Goal: Transaction & Acquisition: Purchase product/service

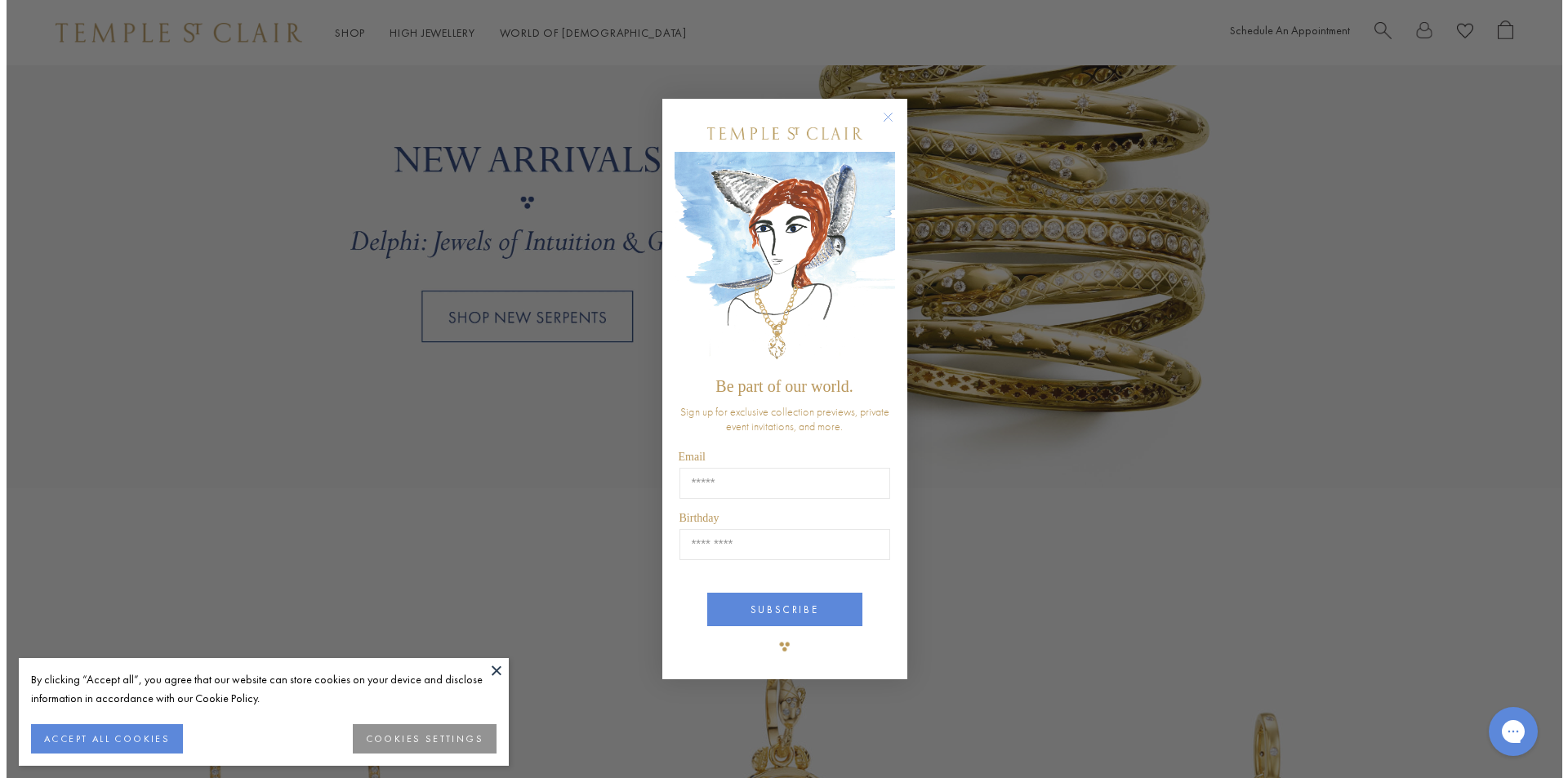
scroll to position [1556, 0]
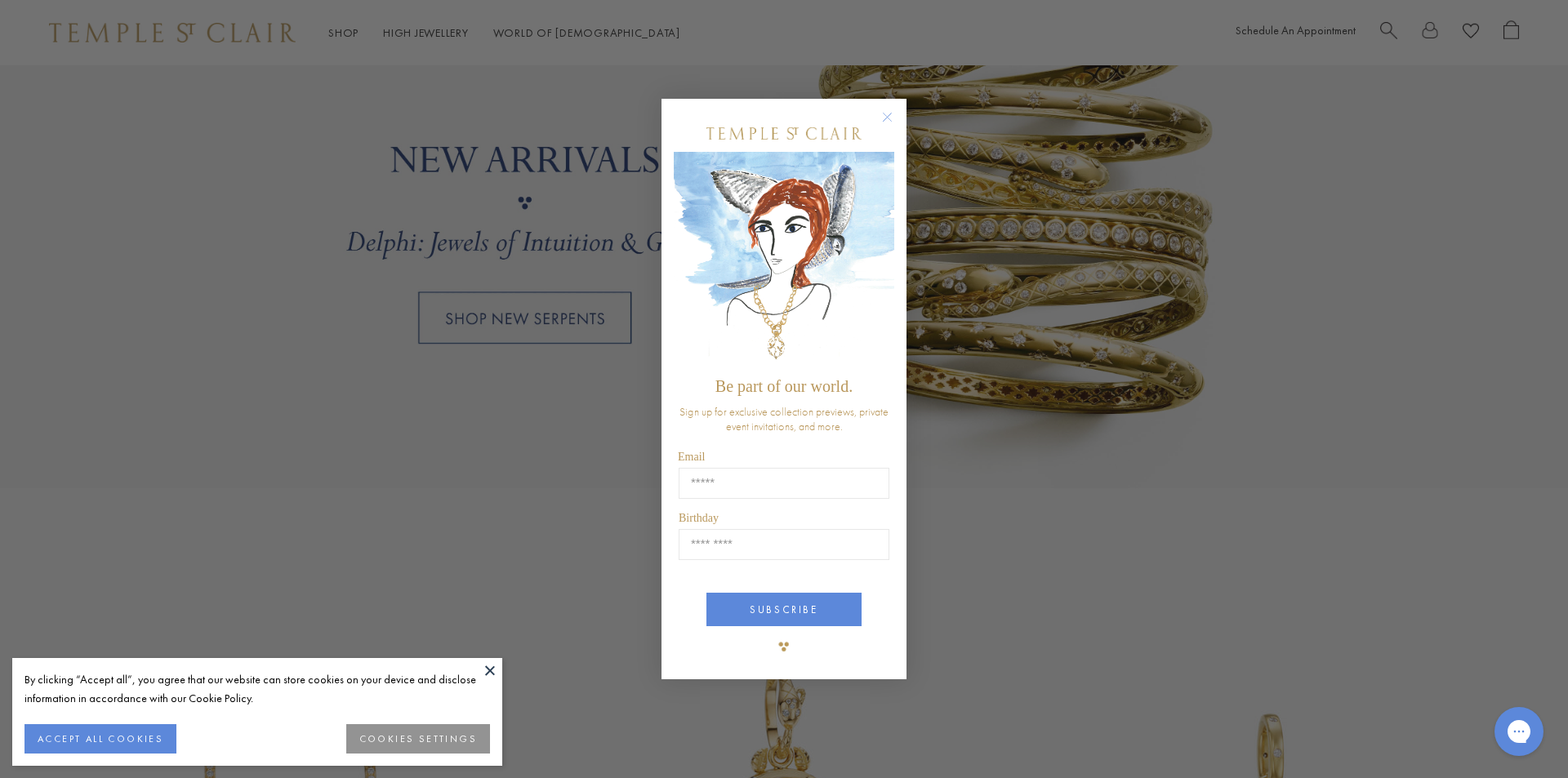
click at [890, 114] on circle "Close dialog" at bounding box center [888, 117] width 20 height 20
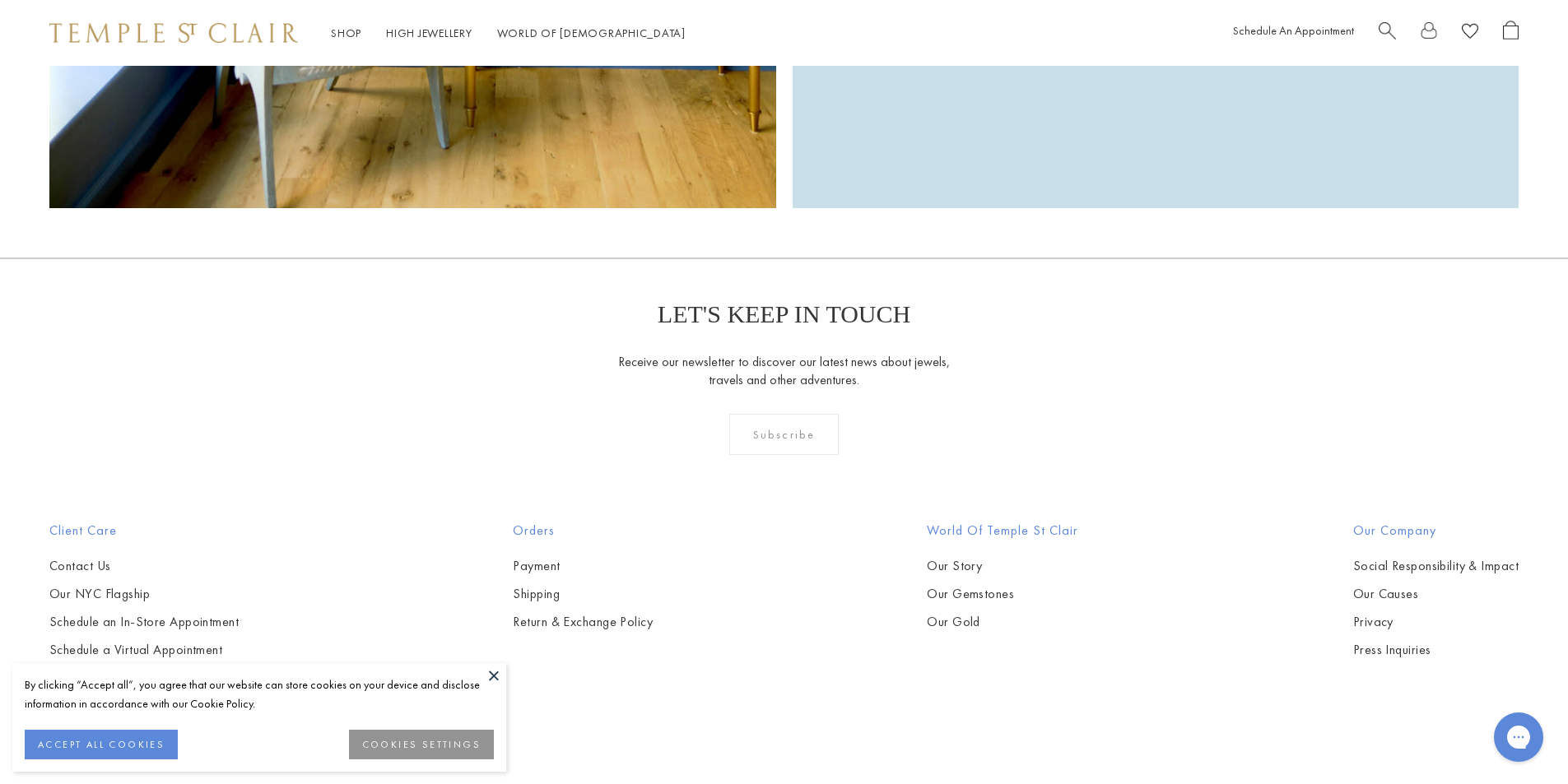
scroll to position [5255, 0]
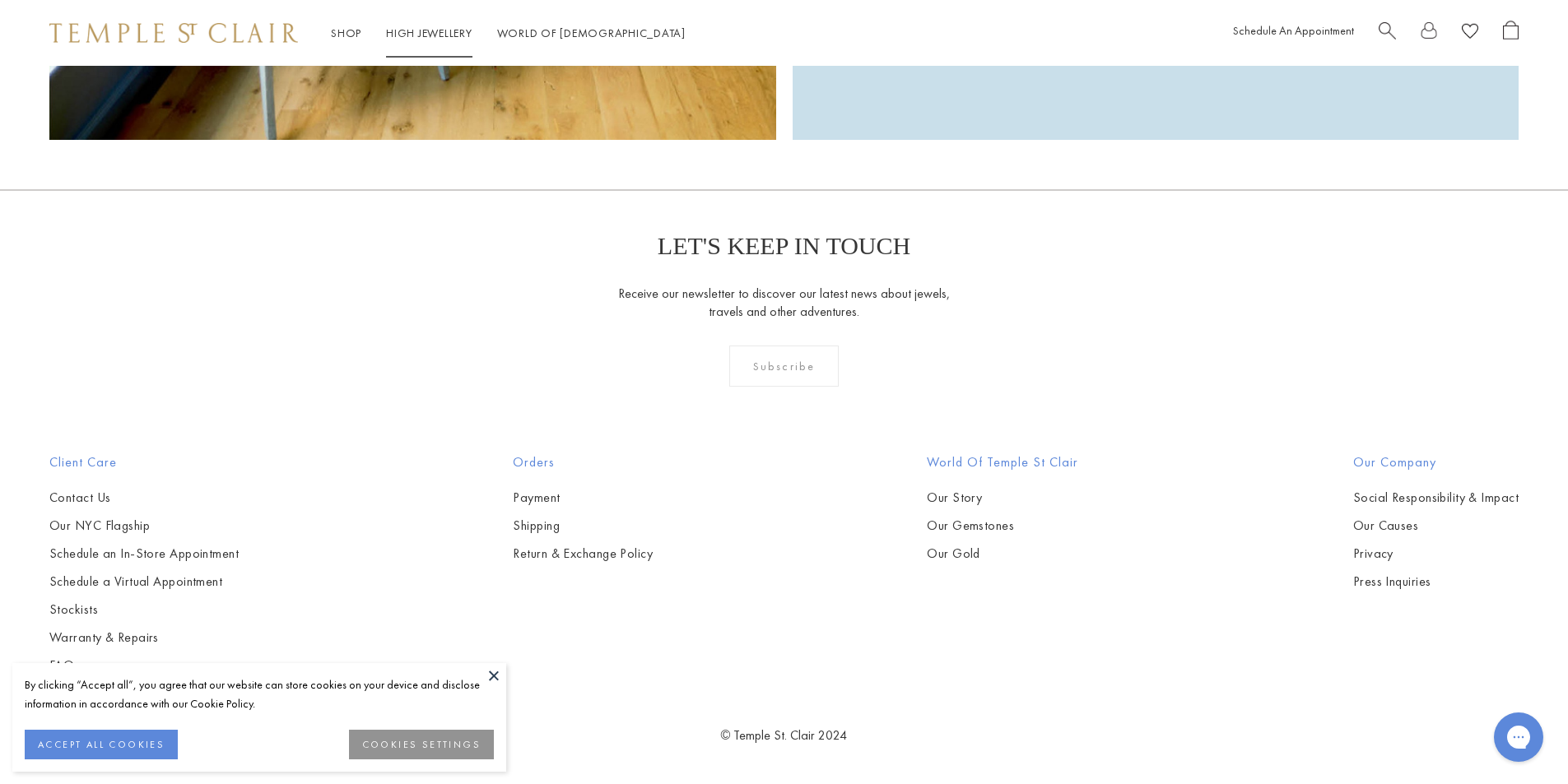
click at [424, 39] on link "High Jewellery High Jewellery" at bounding box center [429, 32] width 87 height 15
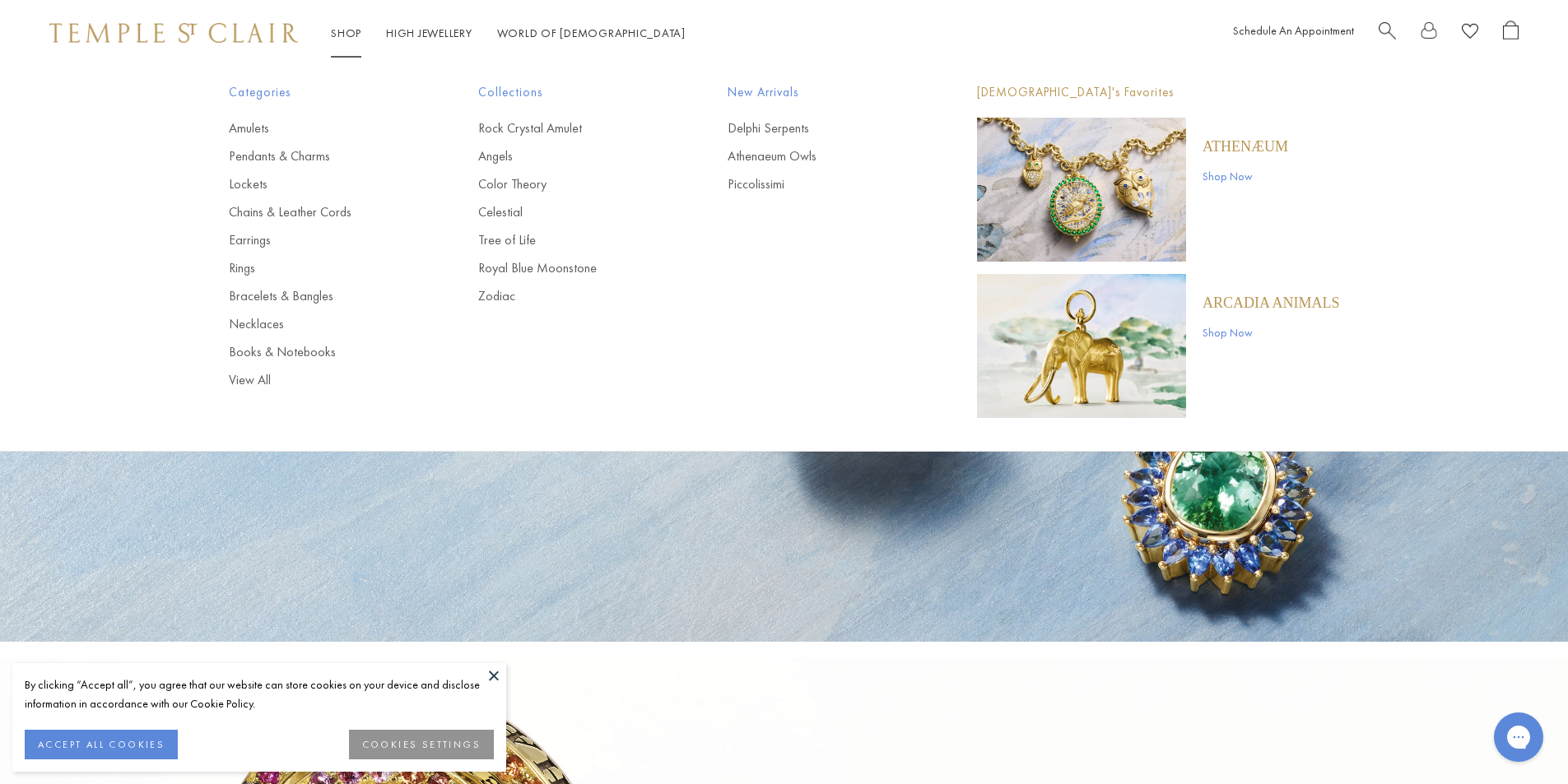
click at [338, 34] on link "Shop Shop" at bounding box center [346, 32] width 31 height 15
click at [261, 158] on link "Pendants & Charms" at bounding box center [320, 156] width 183 height 18
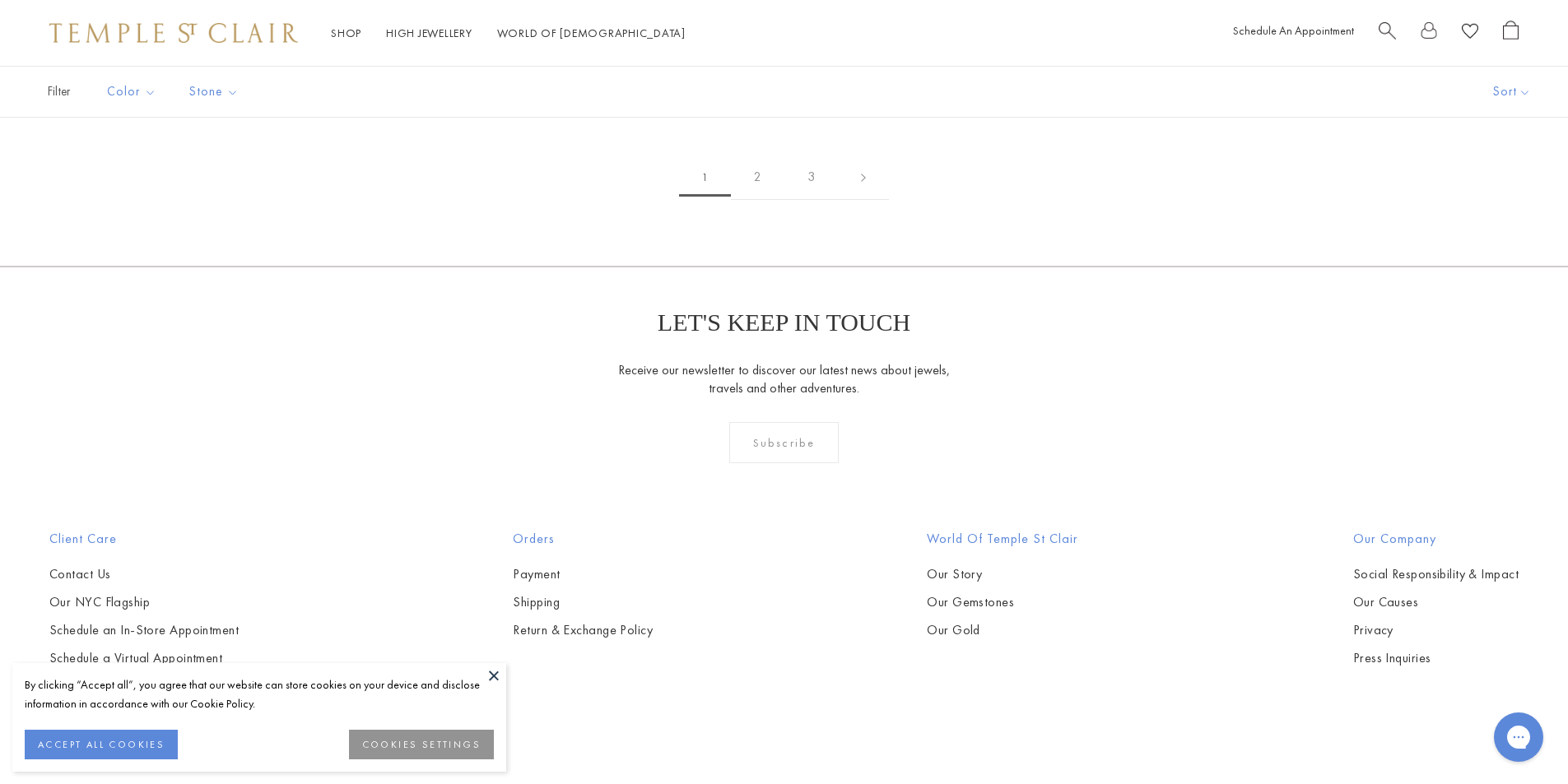
scroll to position [3128, 0]
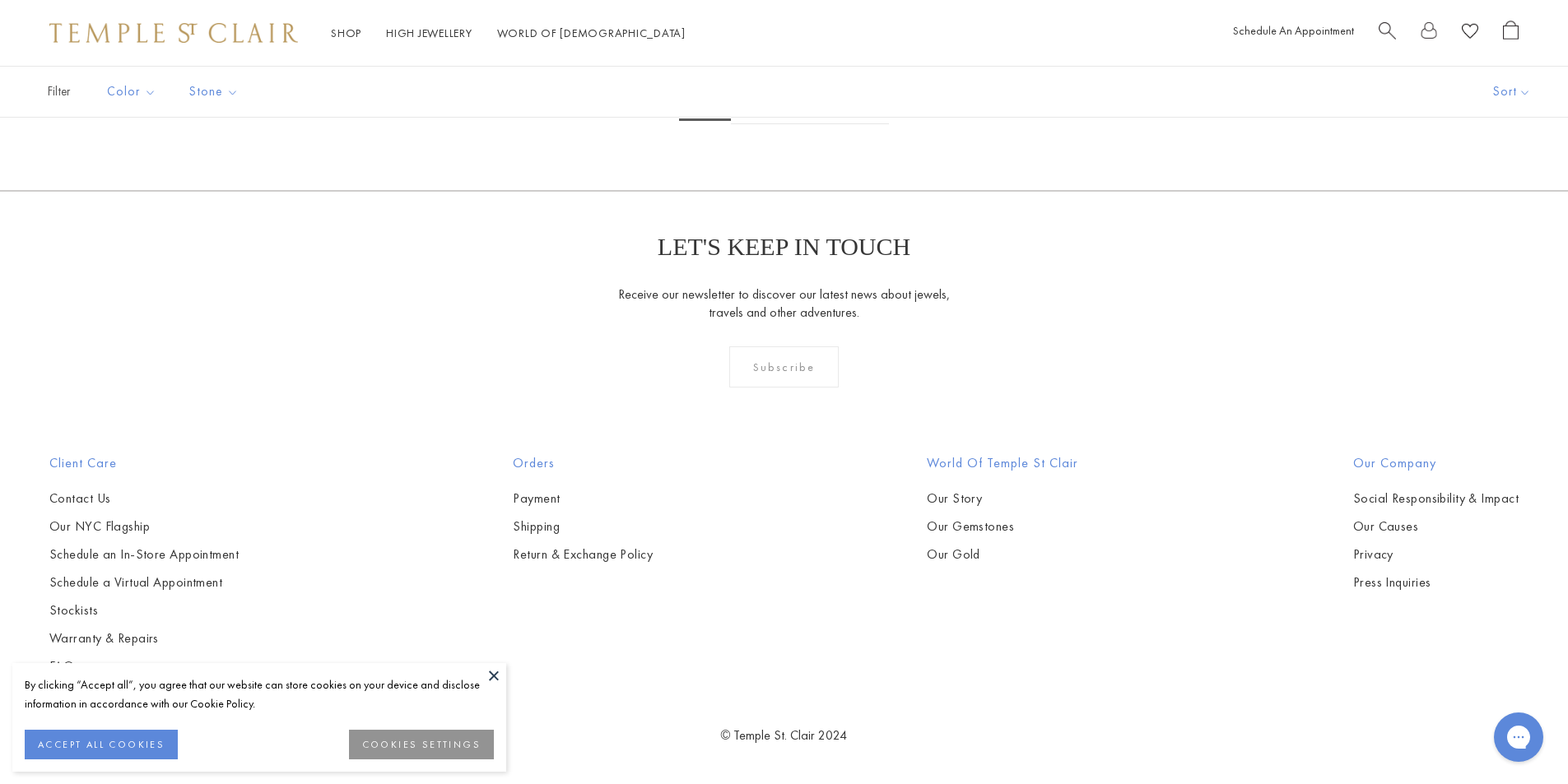
click at [0, 0] on img at bounding box center [0, 0] width 0 height 0
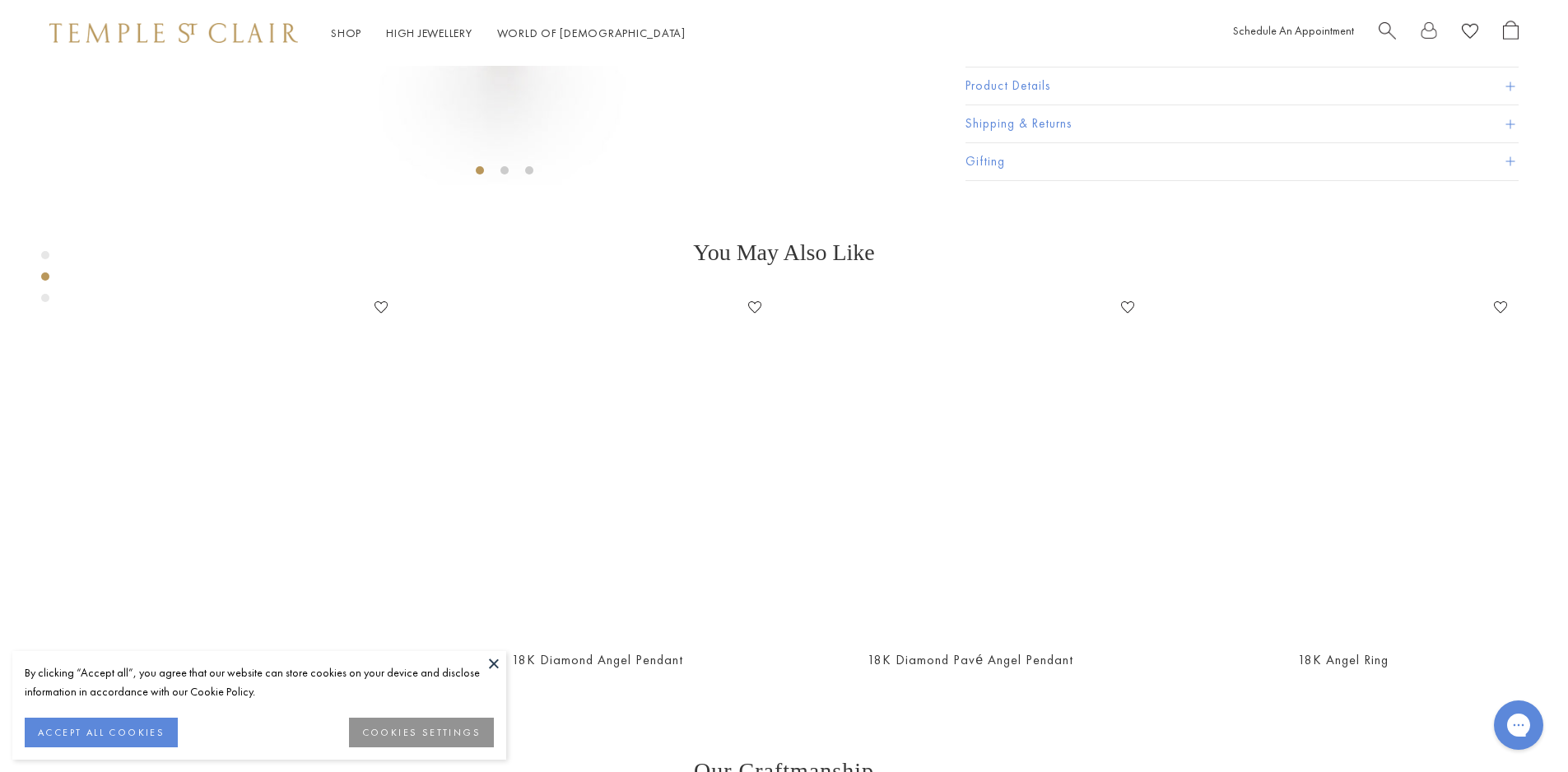
scroll to position [1054, 0]
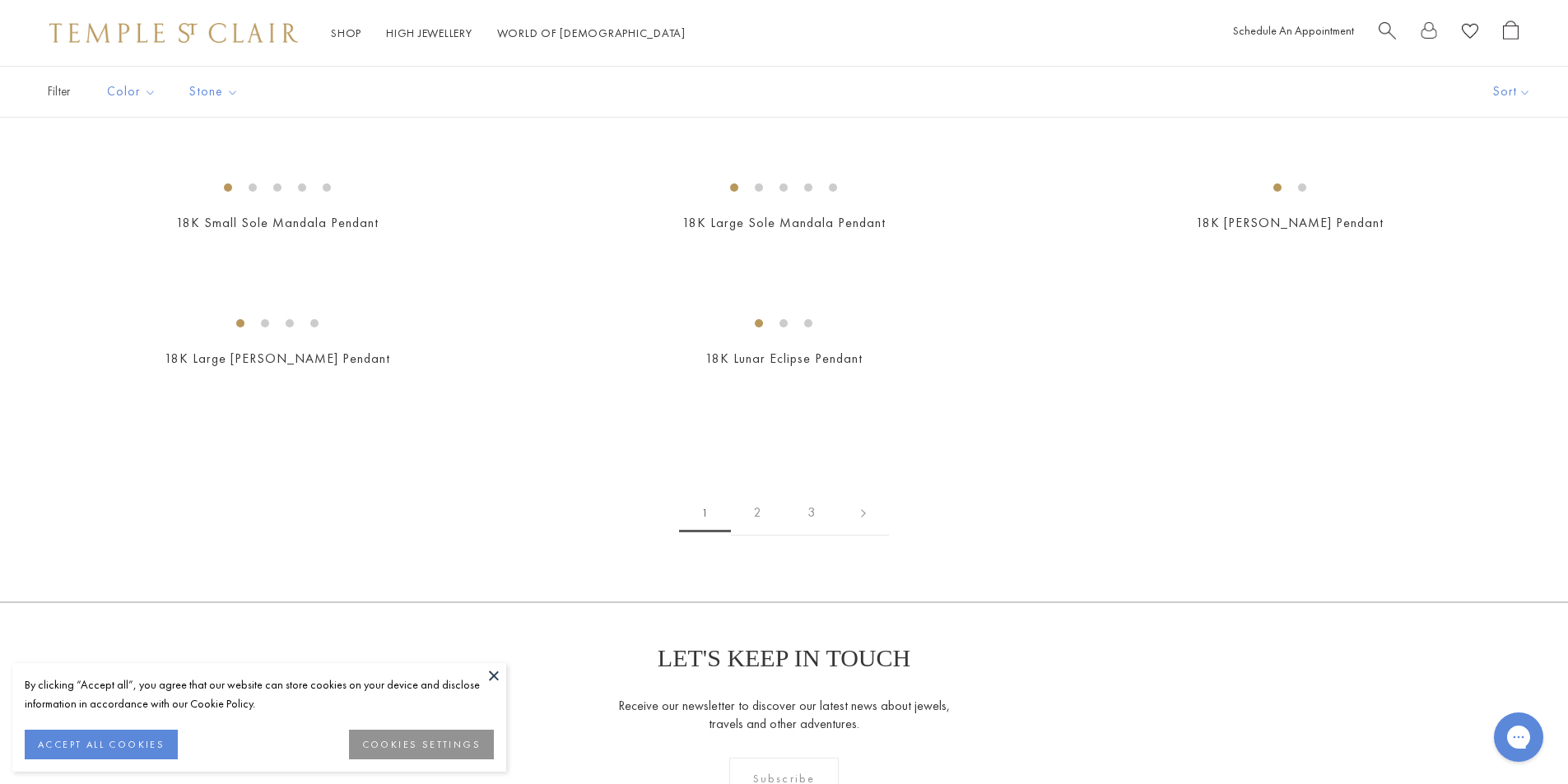
click at [0, 0] on img at bounding box center [0, 0] width 0 height 0
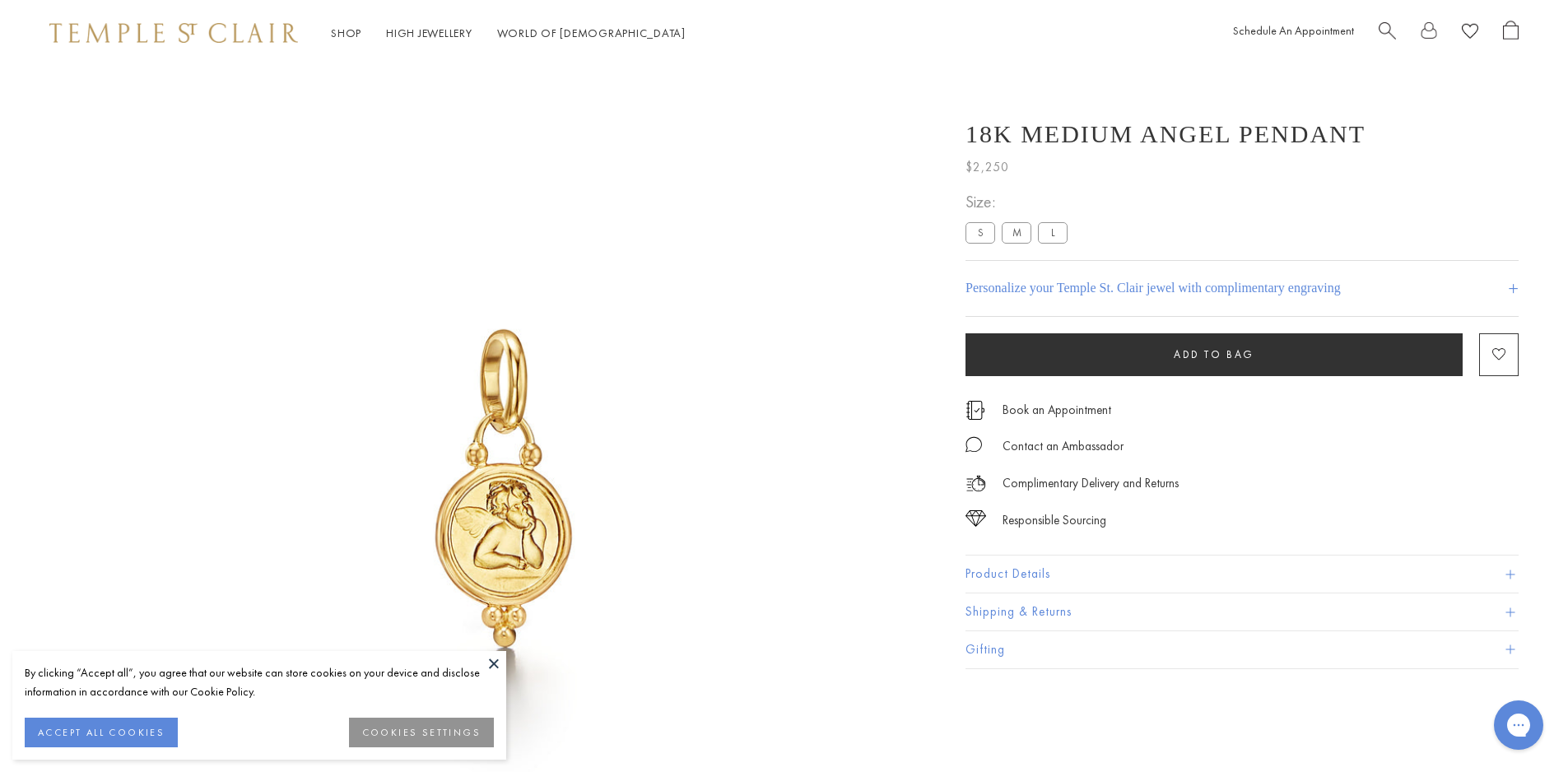
scroll to position [66, 0]
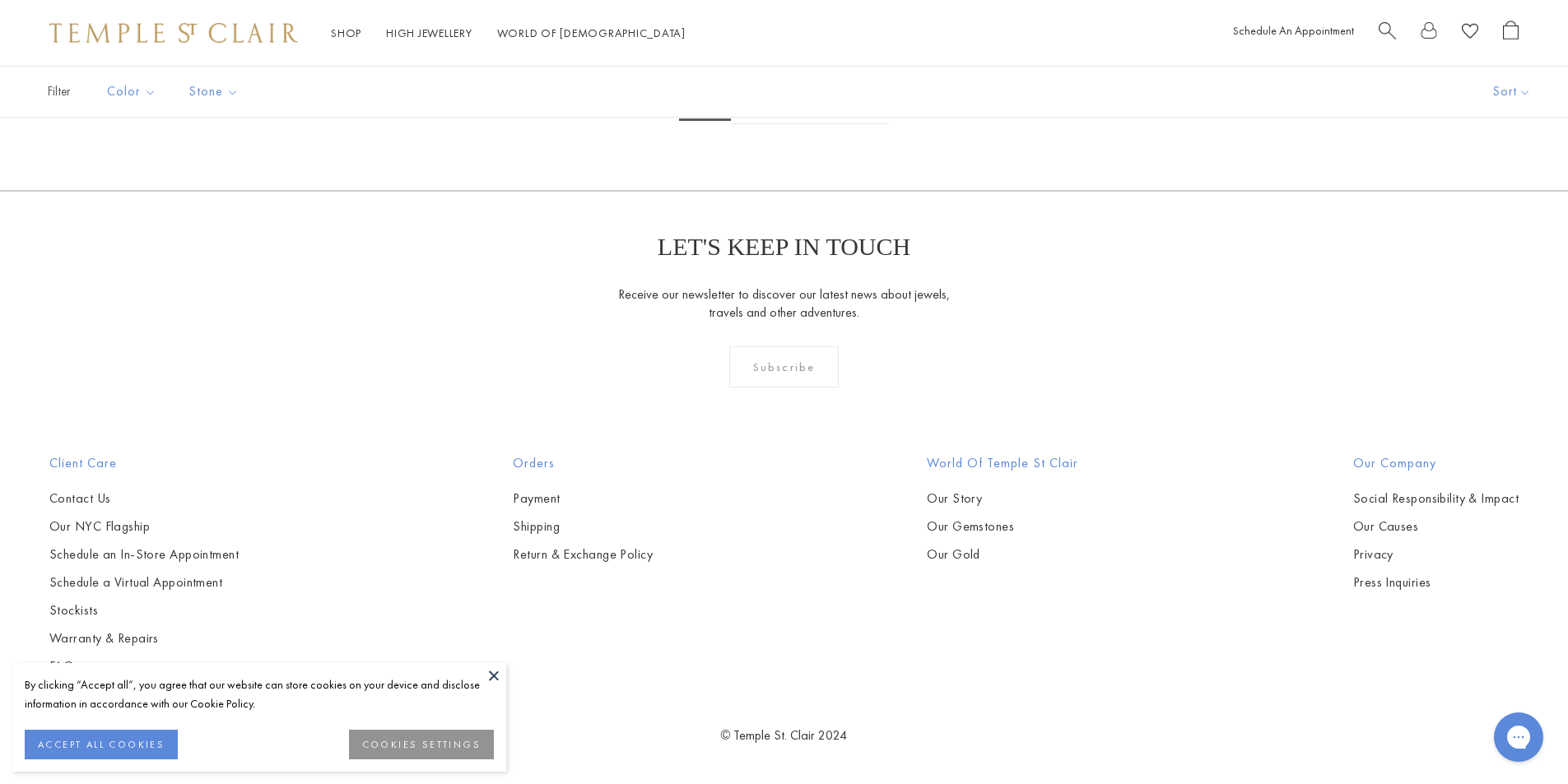
scroll to position [5503, 0]
click at [0, 0] on img at bounding box center [0, 0] width 0 height 0
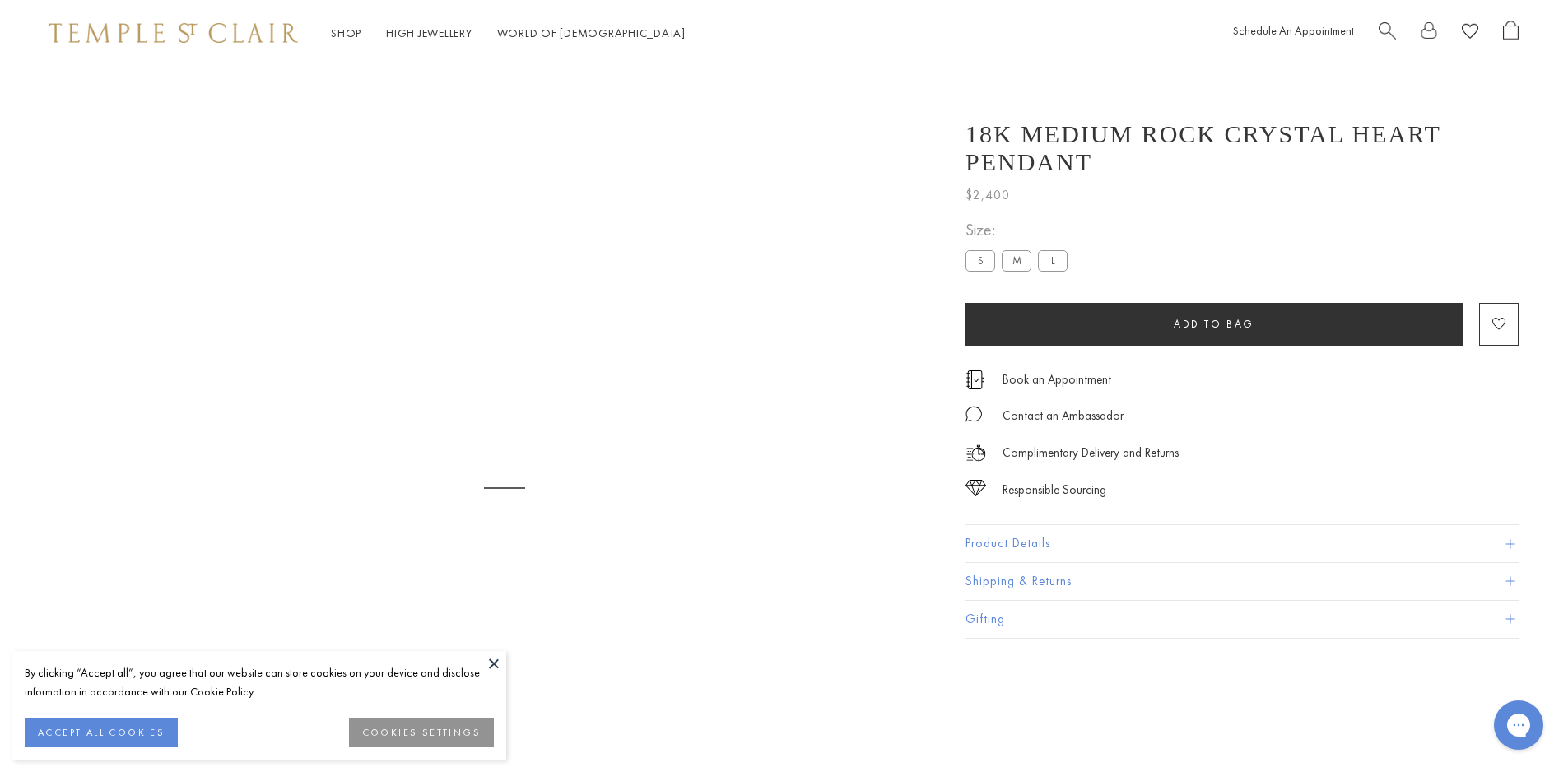
scroll to position [66, 0]
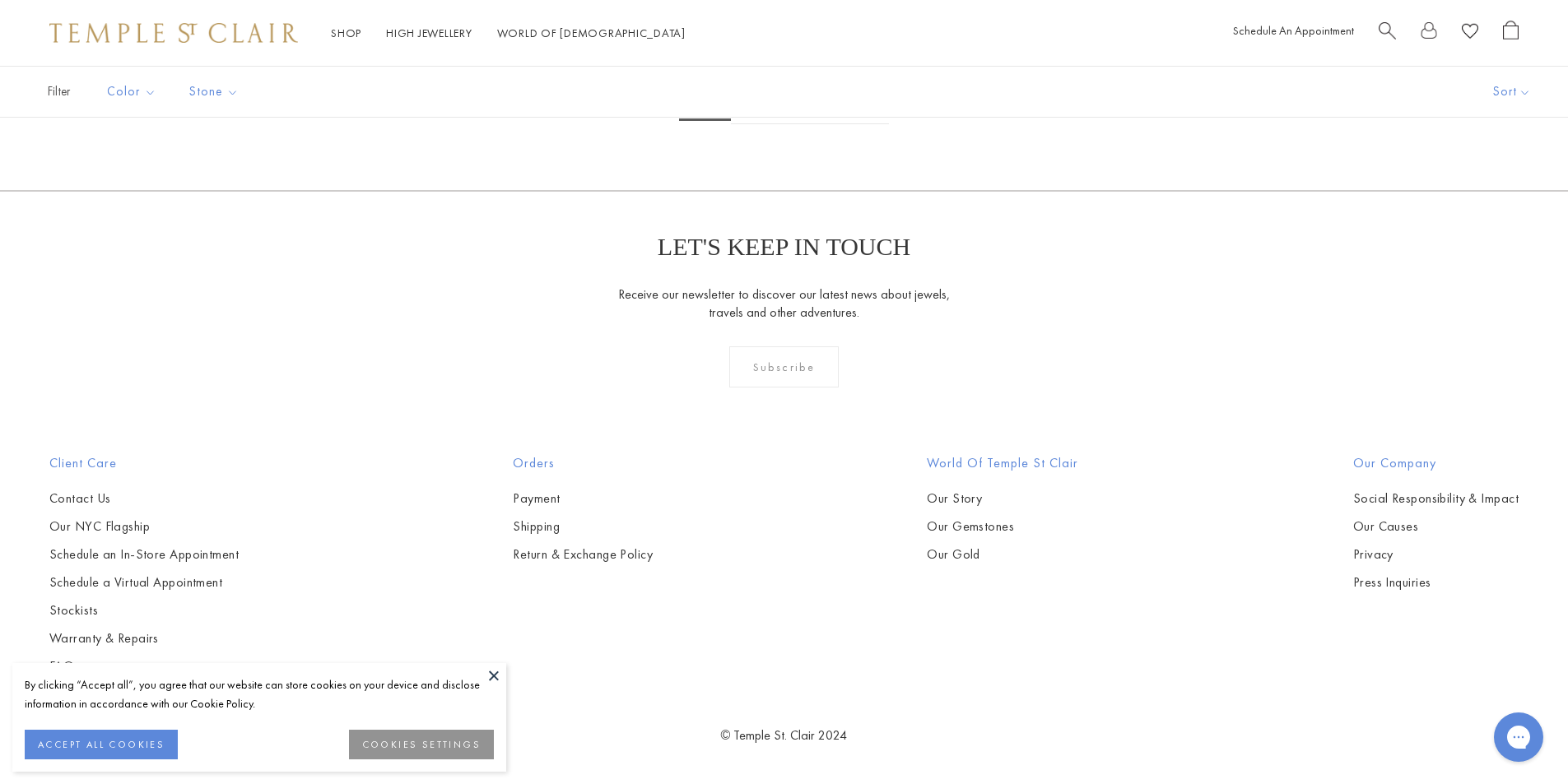
scroll to position [9536, 0]
click at [496, 679] on button at bounding box center [494, 676] width 25 height 25
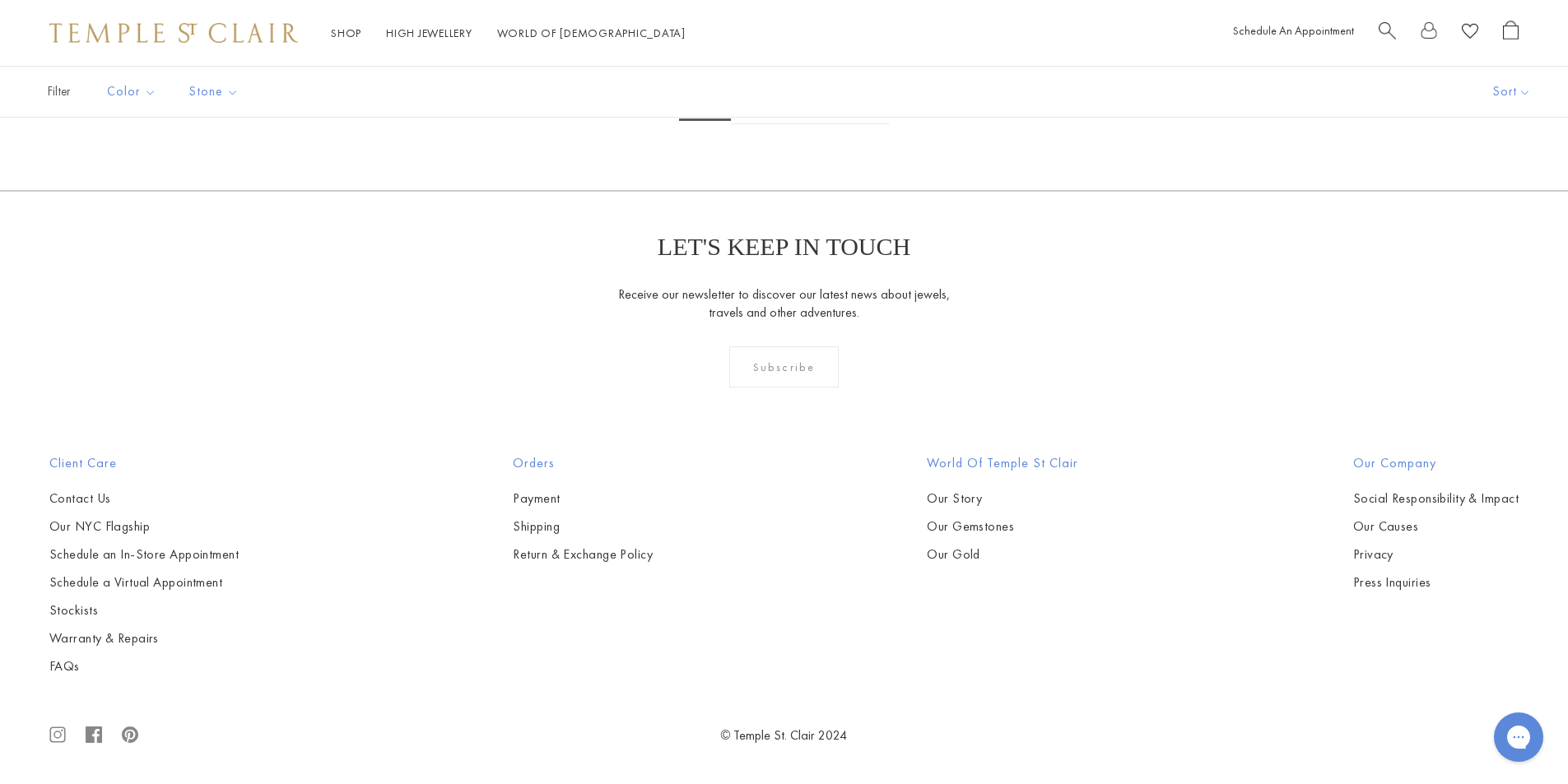
scroll to position [11265, 0]
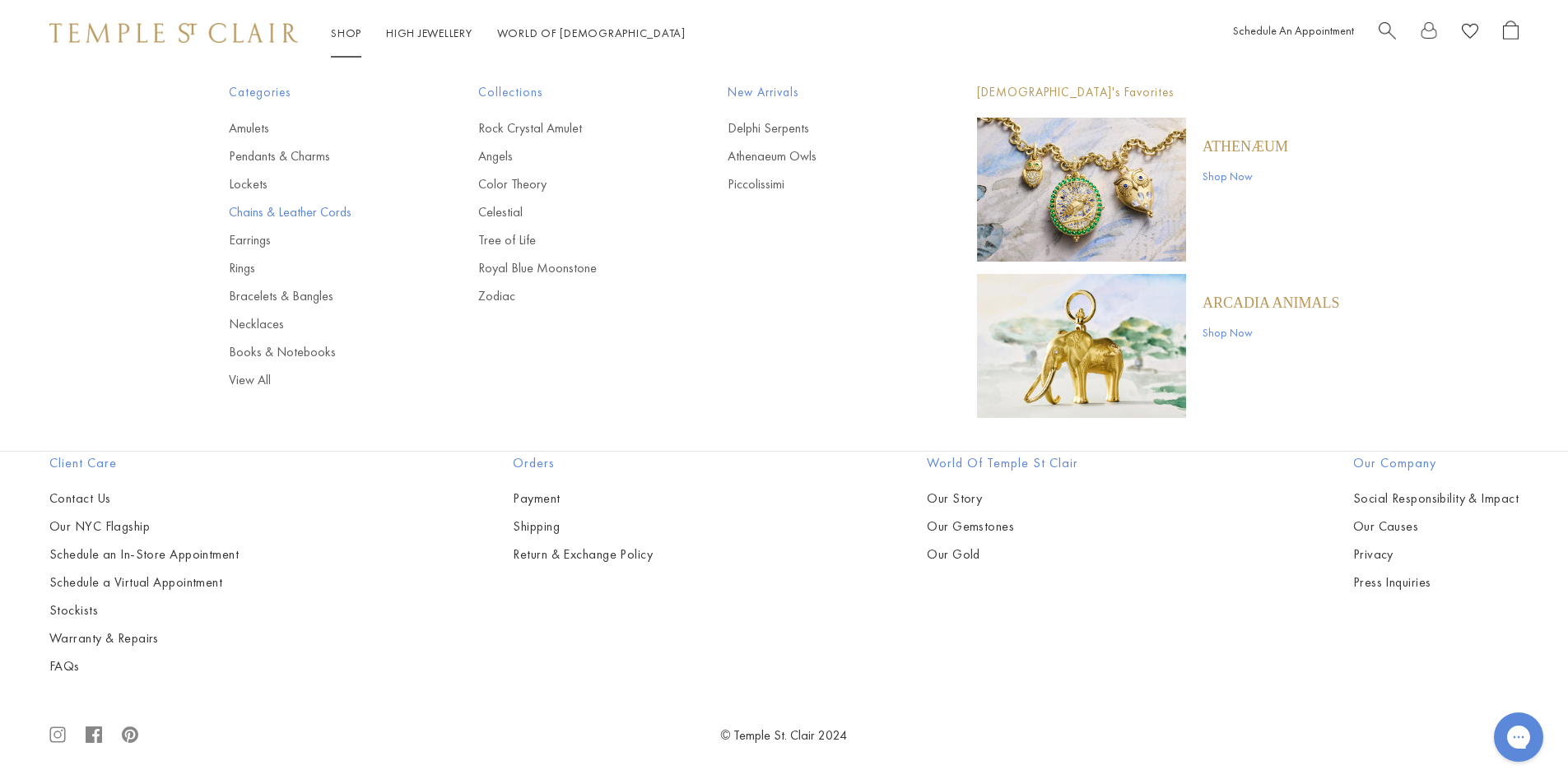
click at [243, 209] on link "Chains & Leather Cords" at bounding box center [320, 212] width 183 height 18
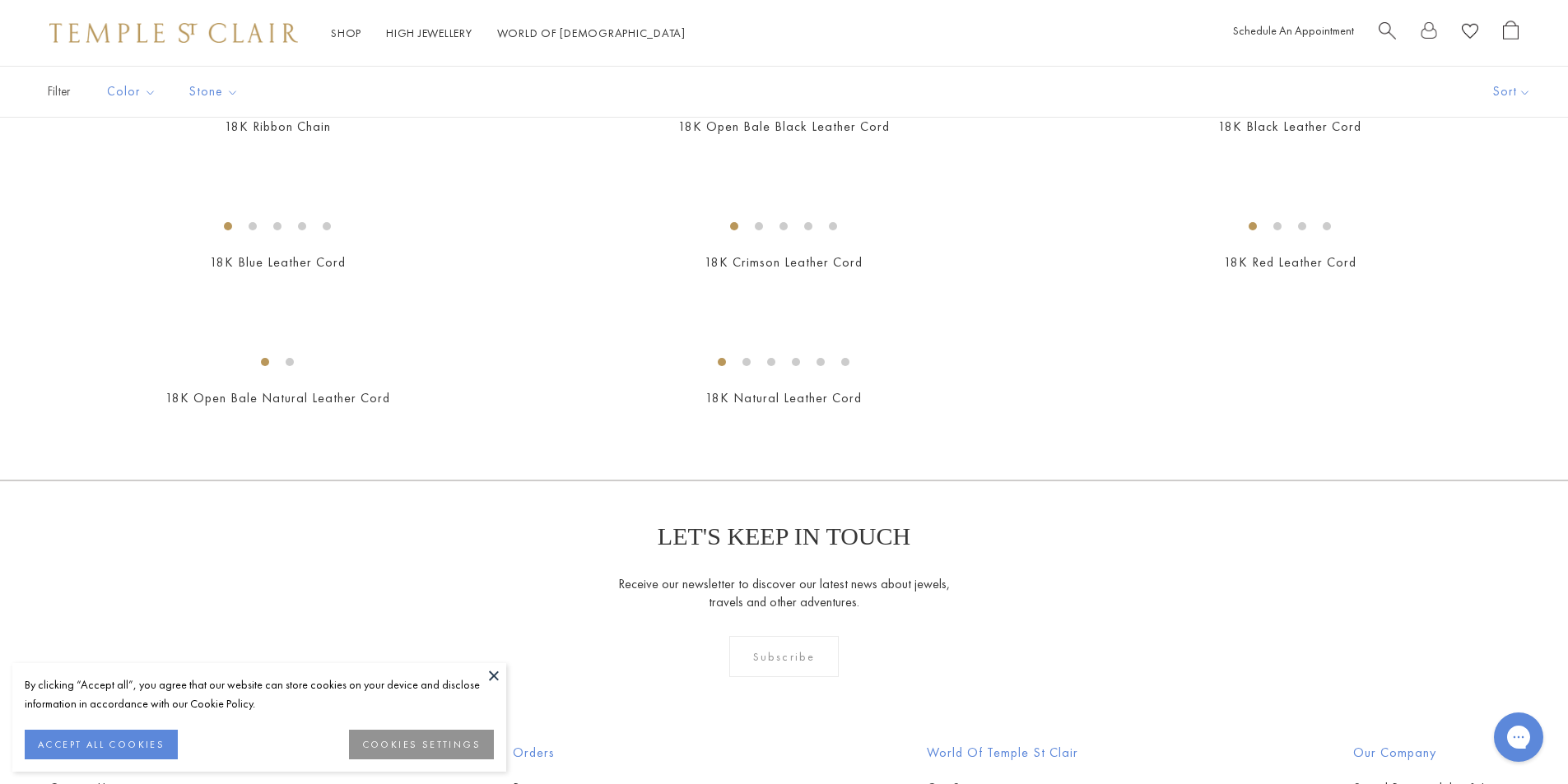
scroll to position [329, 0]
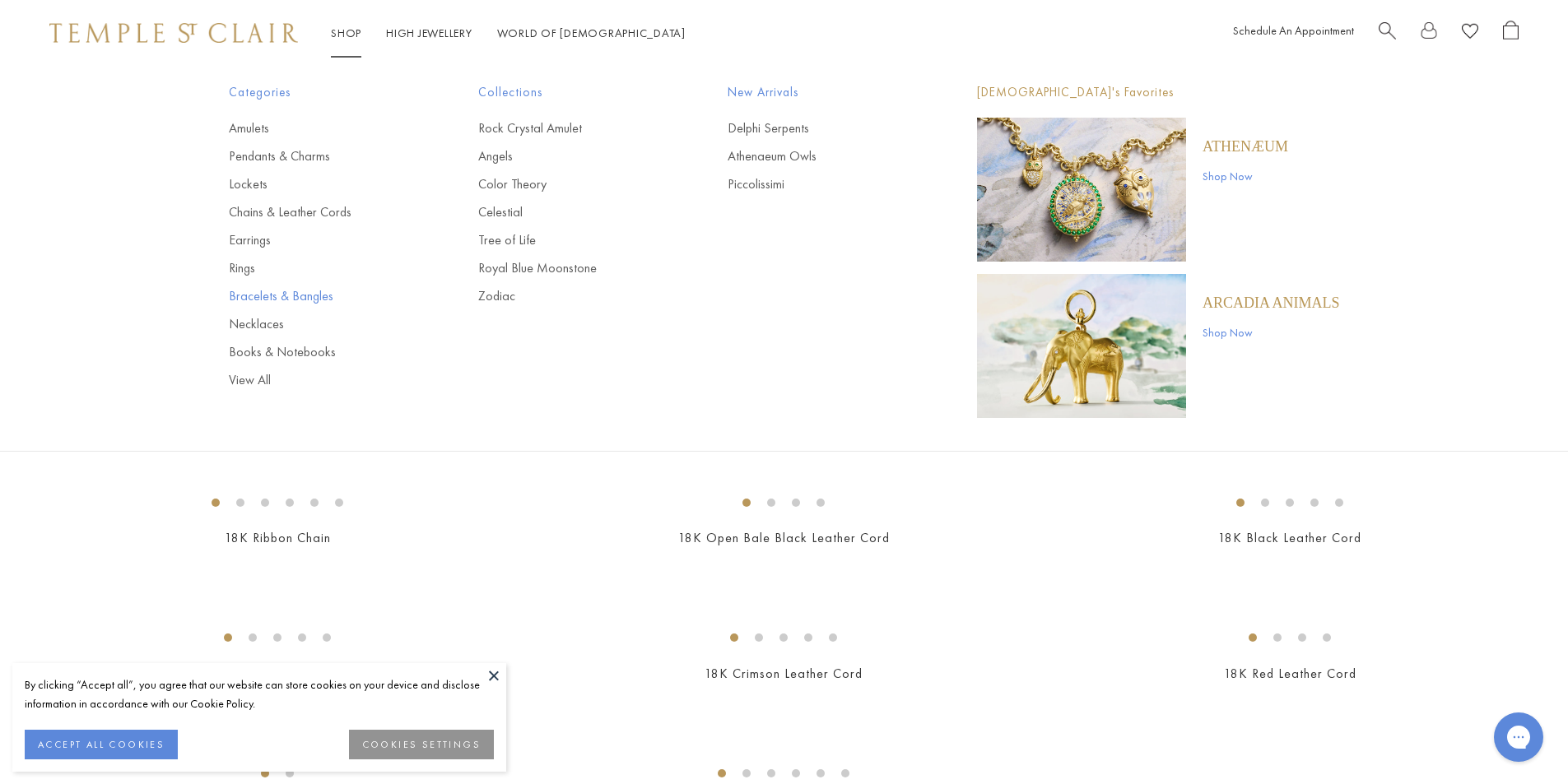
click at [245, 296] on link "Bracelets & Bangles" at bounding box center [320, 296] width 183 height 18
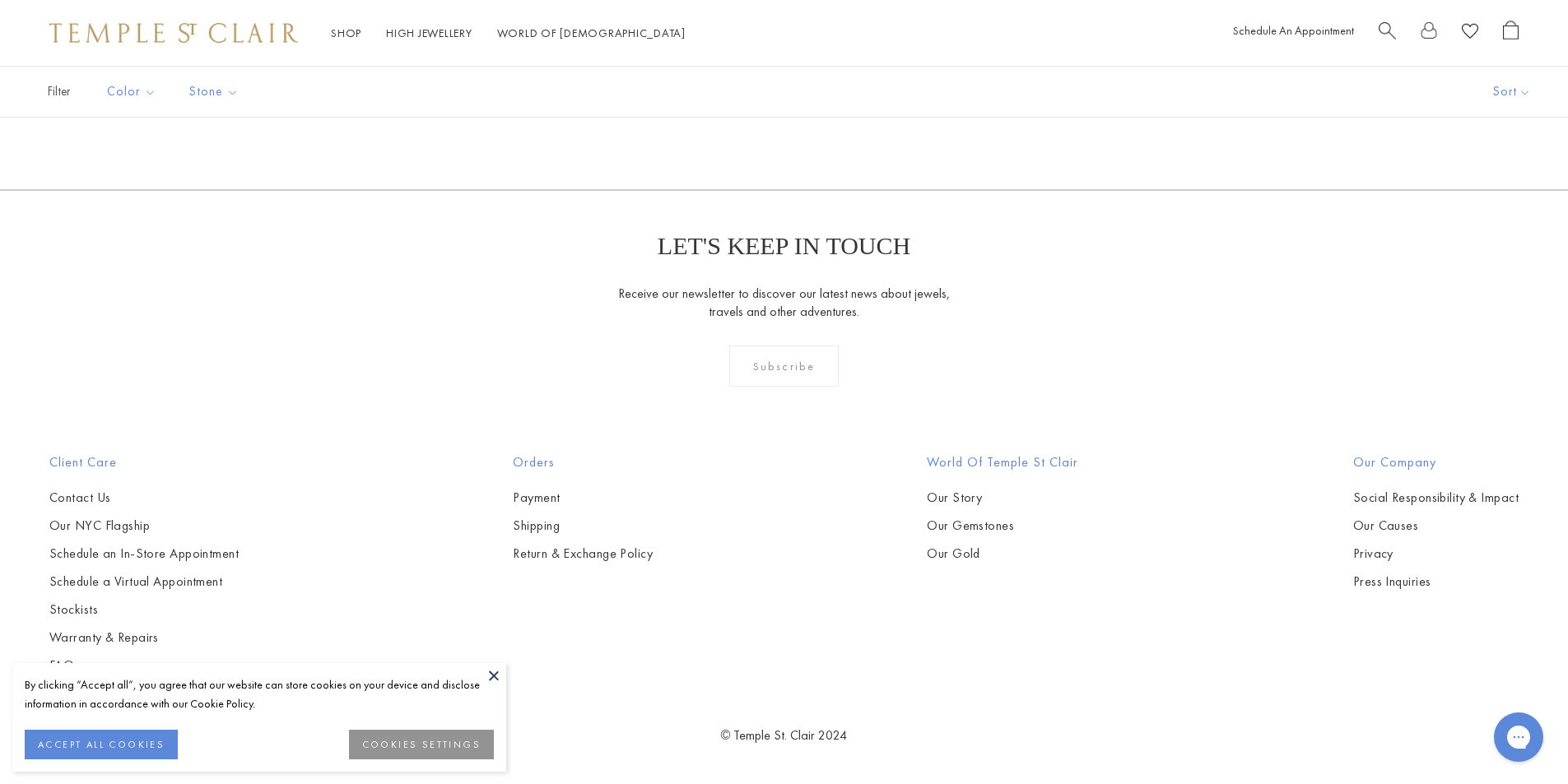
scroll to position [5185, 0]
